Goal: Task Accomplishment & Management: Manage account settings

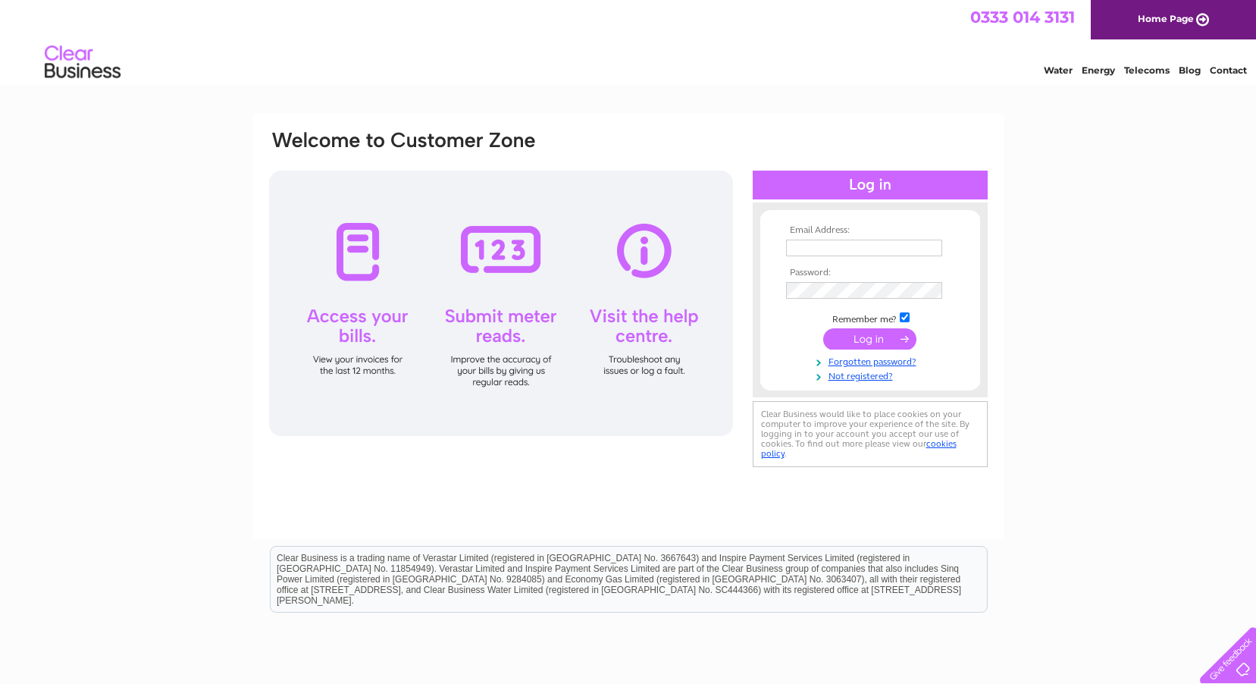
type input "wharfedalemotors@aol.com"
click at [869, 338] on input "submit" at bounding box center [870, 338] width 93 height 21
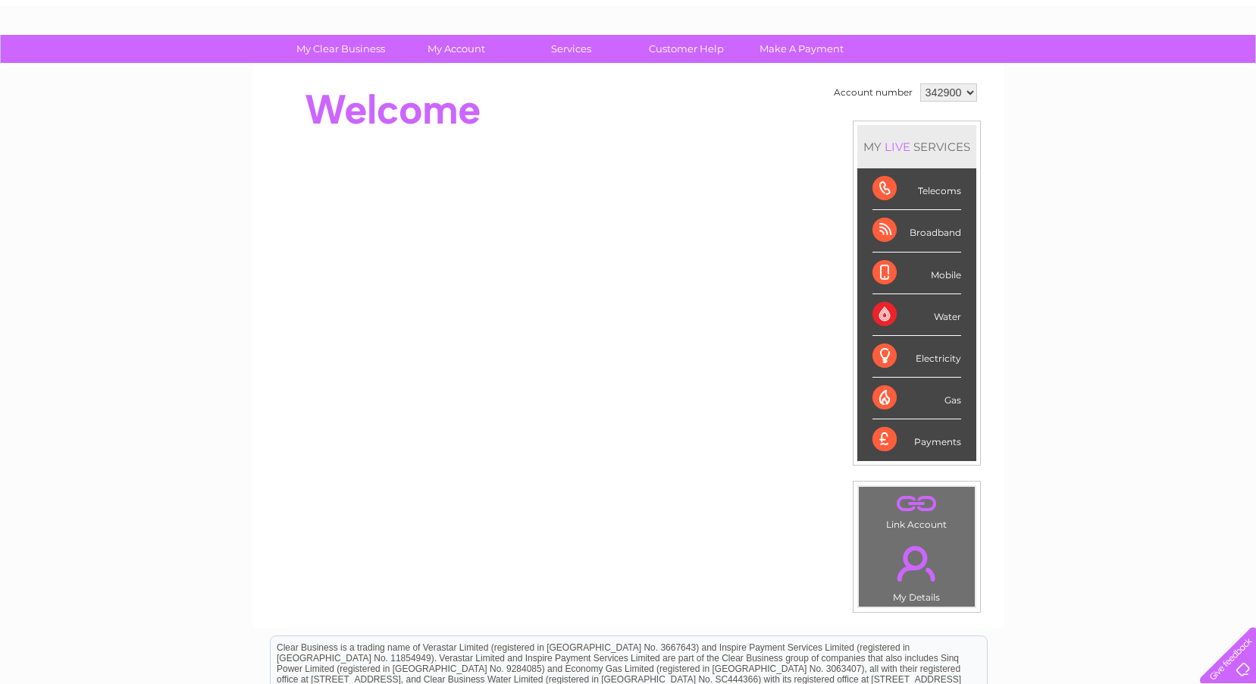
scroll to position [66, 0]
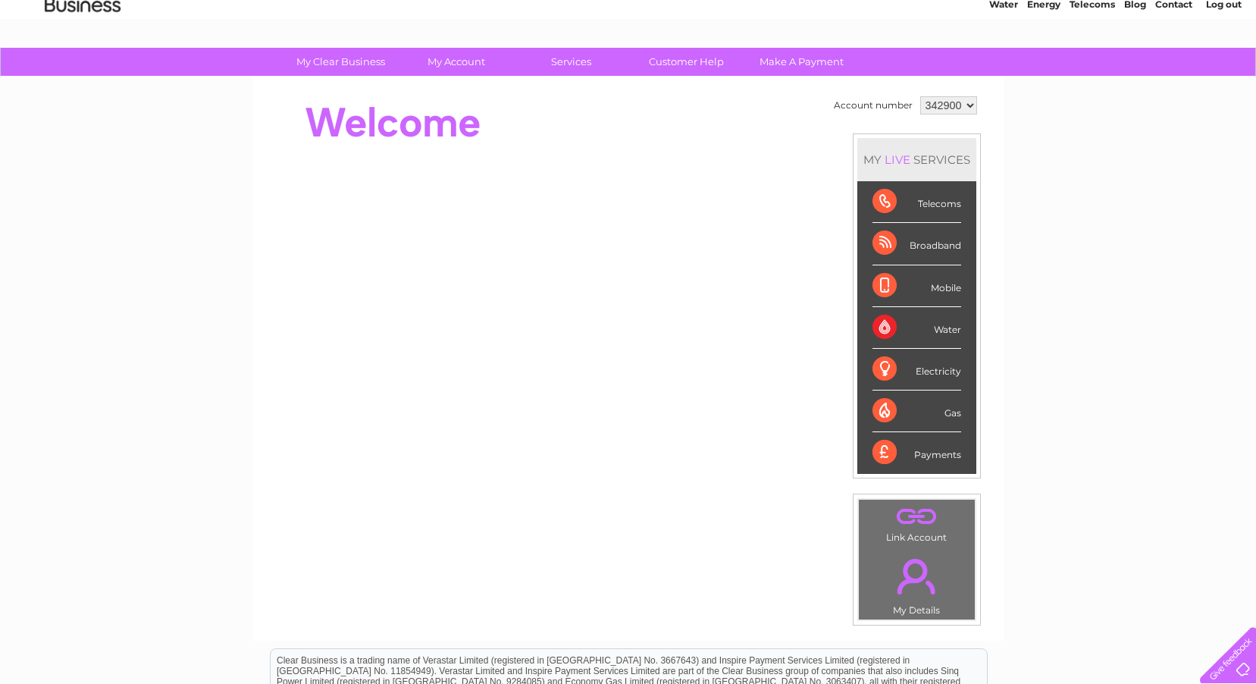
click at [918, 152] on div "MY LIVE SERVICES" at bounding box center [917, 159] width 119 height 43
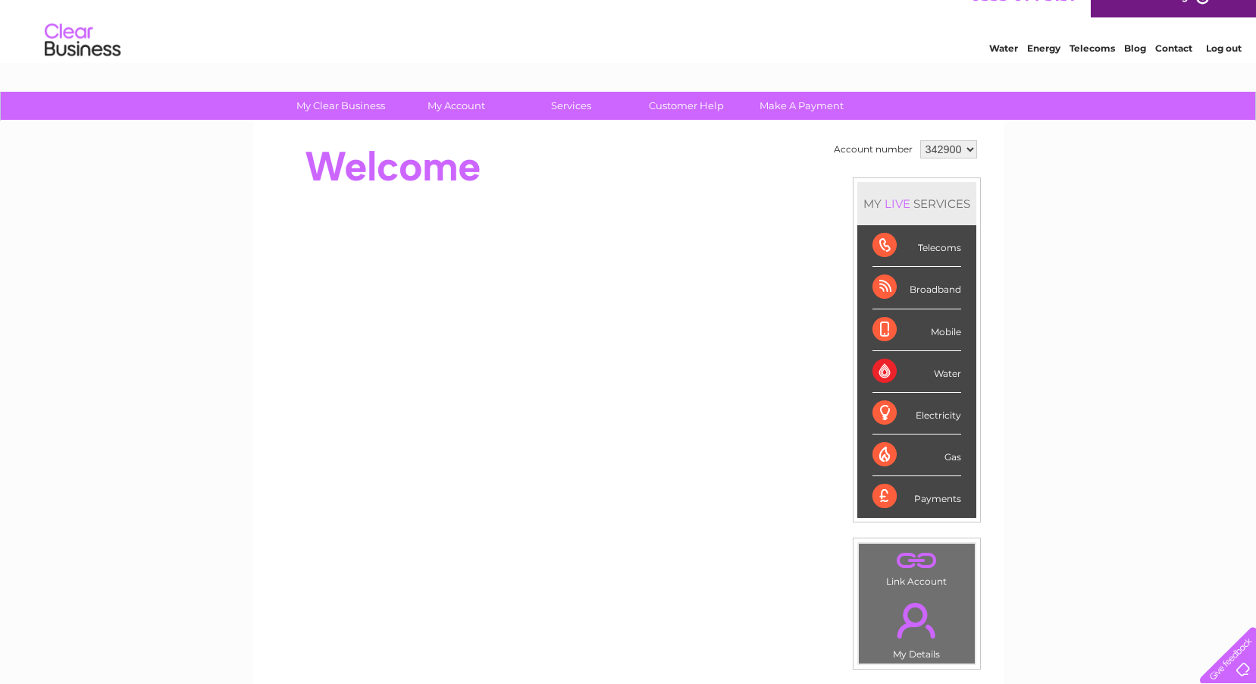
scroll to position [0, 0]
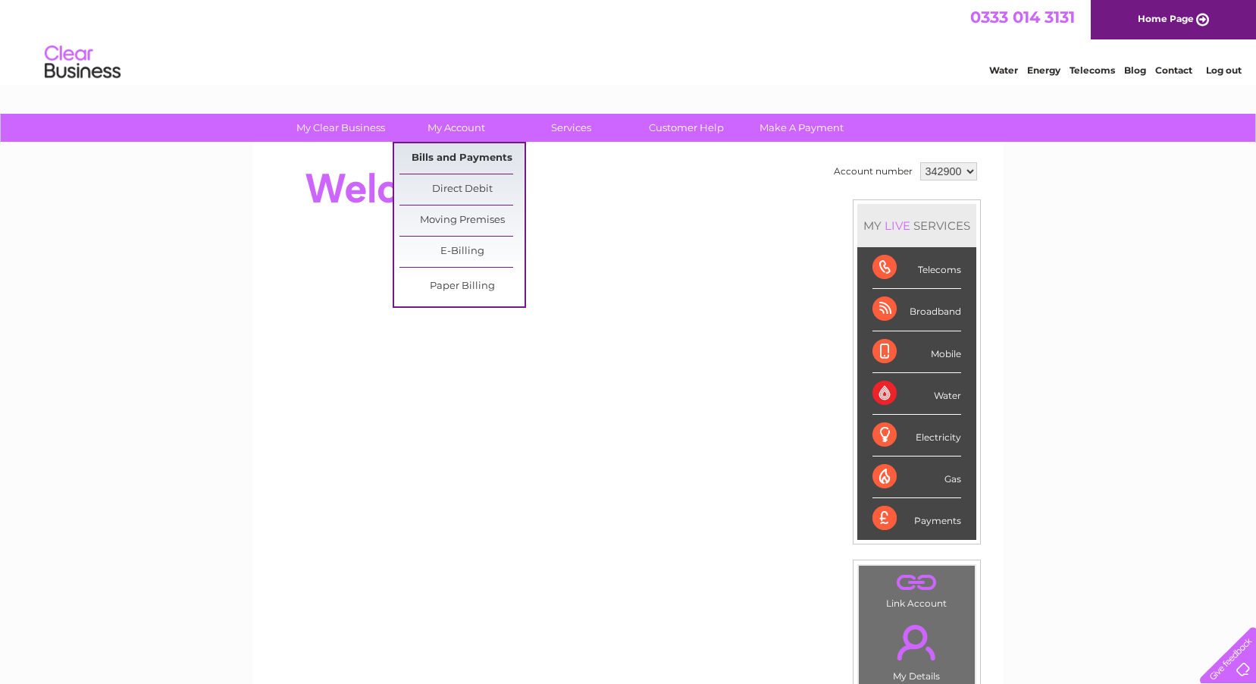
click at [457, 162] on link "Bills and Payments" at bounding box center [462, 158] width 125 height 30
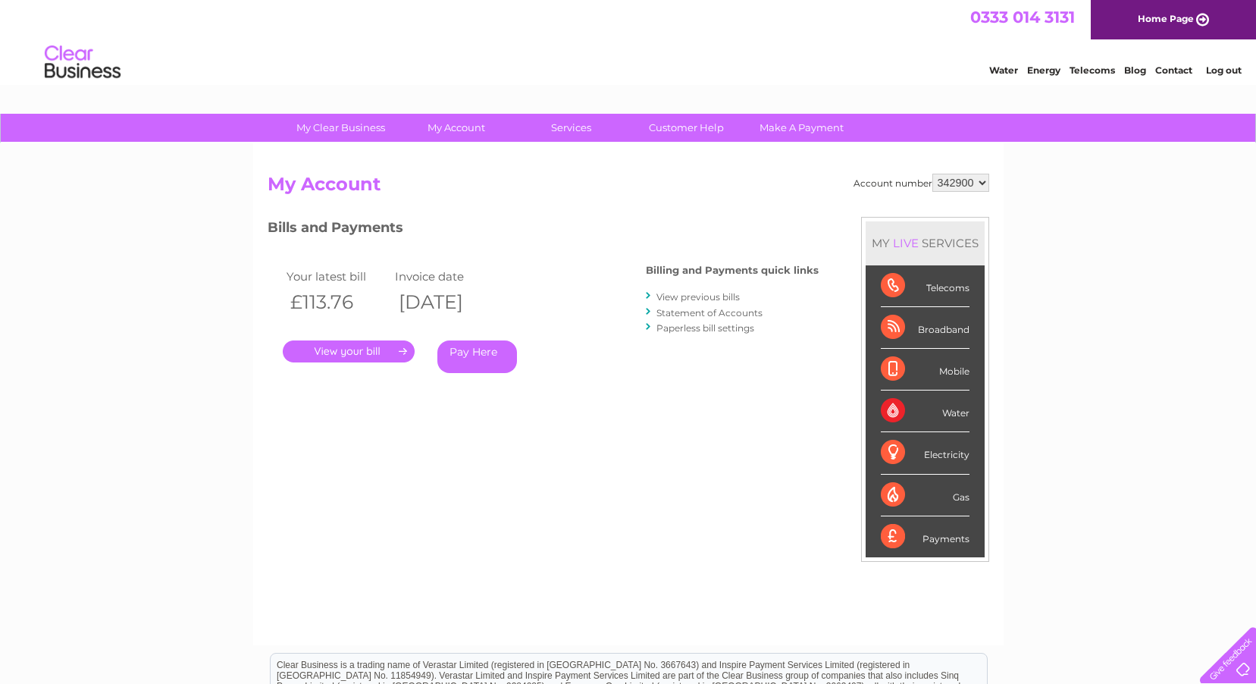
click at [378, 351] on link "." at bounding box center [349, 351] width 132 height 22
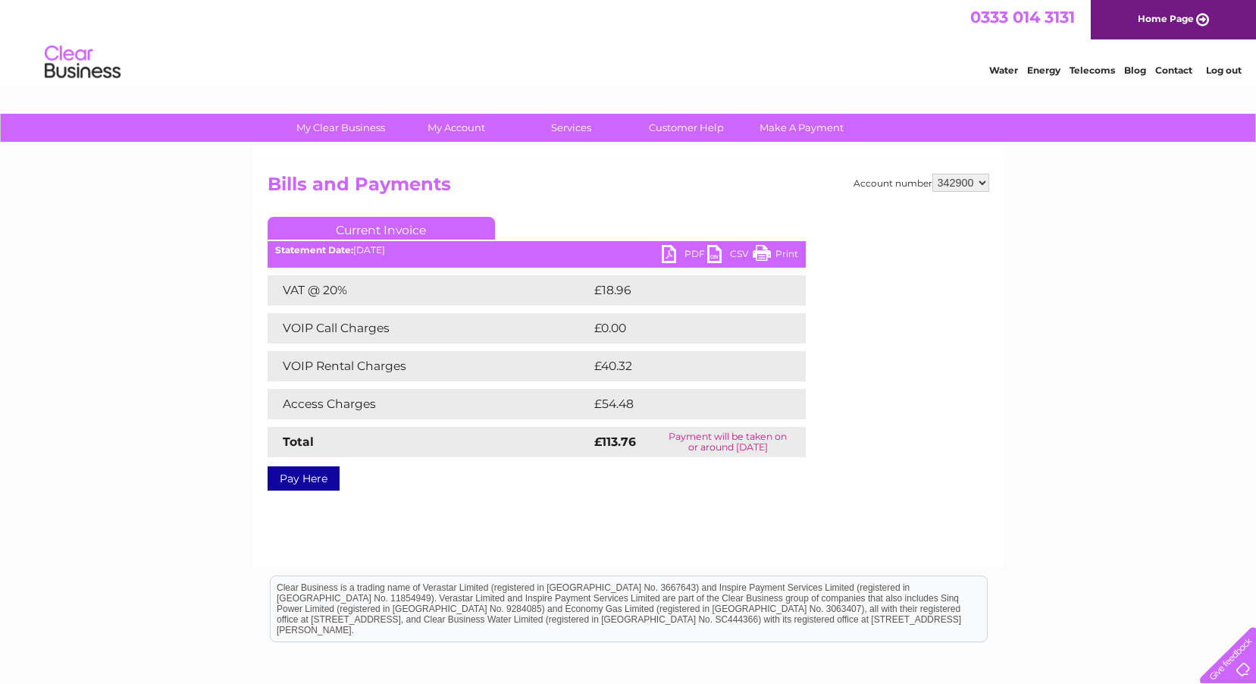
click at [674, 253] on link "PDF" at bounding box center [684, 256] width 45 height 22
